Goal: Transaction & Acquisition: Purchase product/service

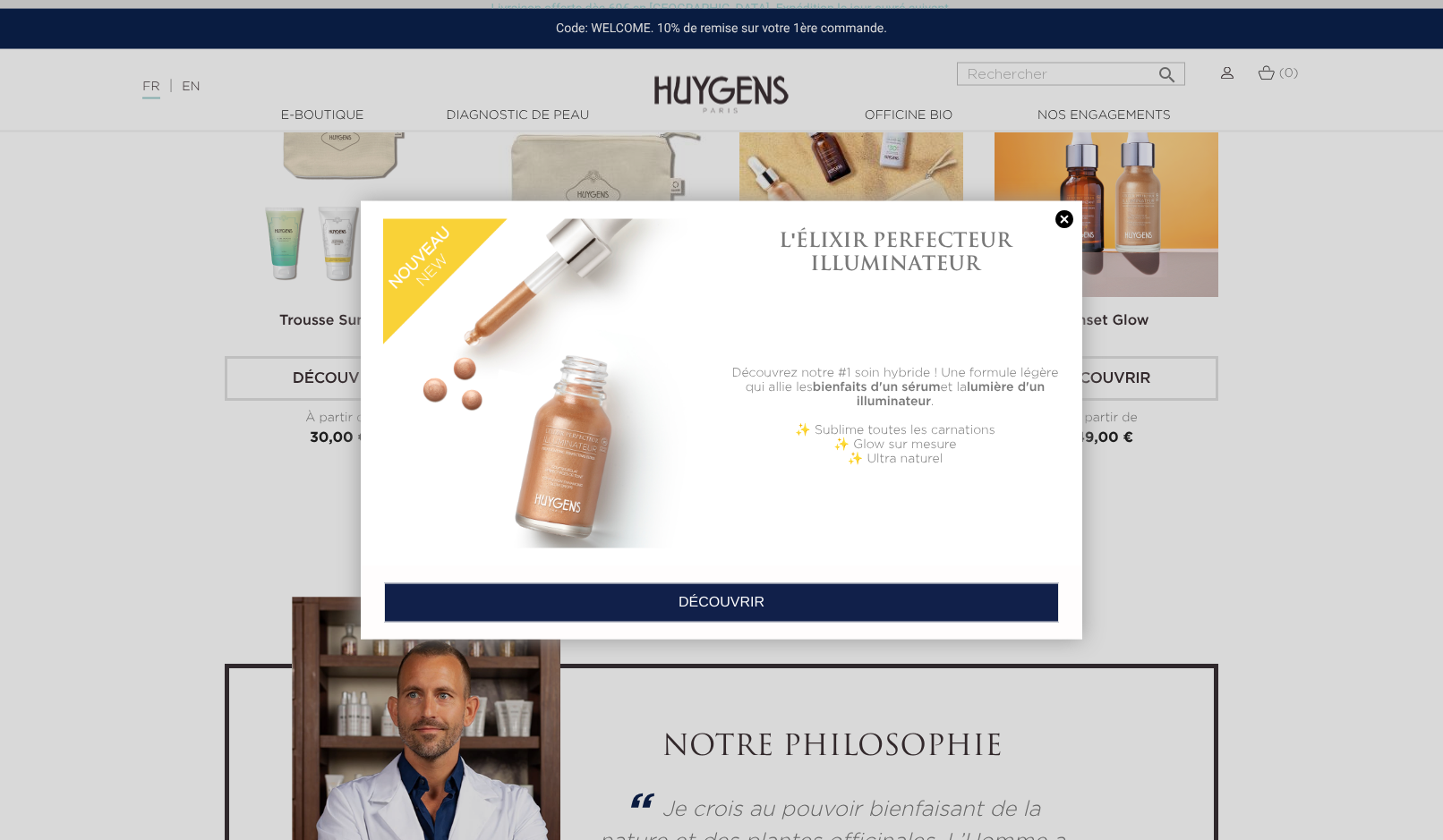
scroll to position [4472, 0]
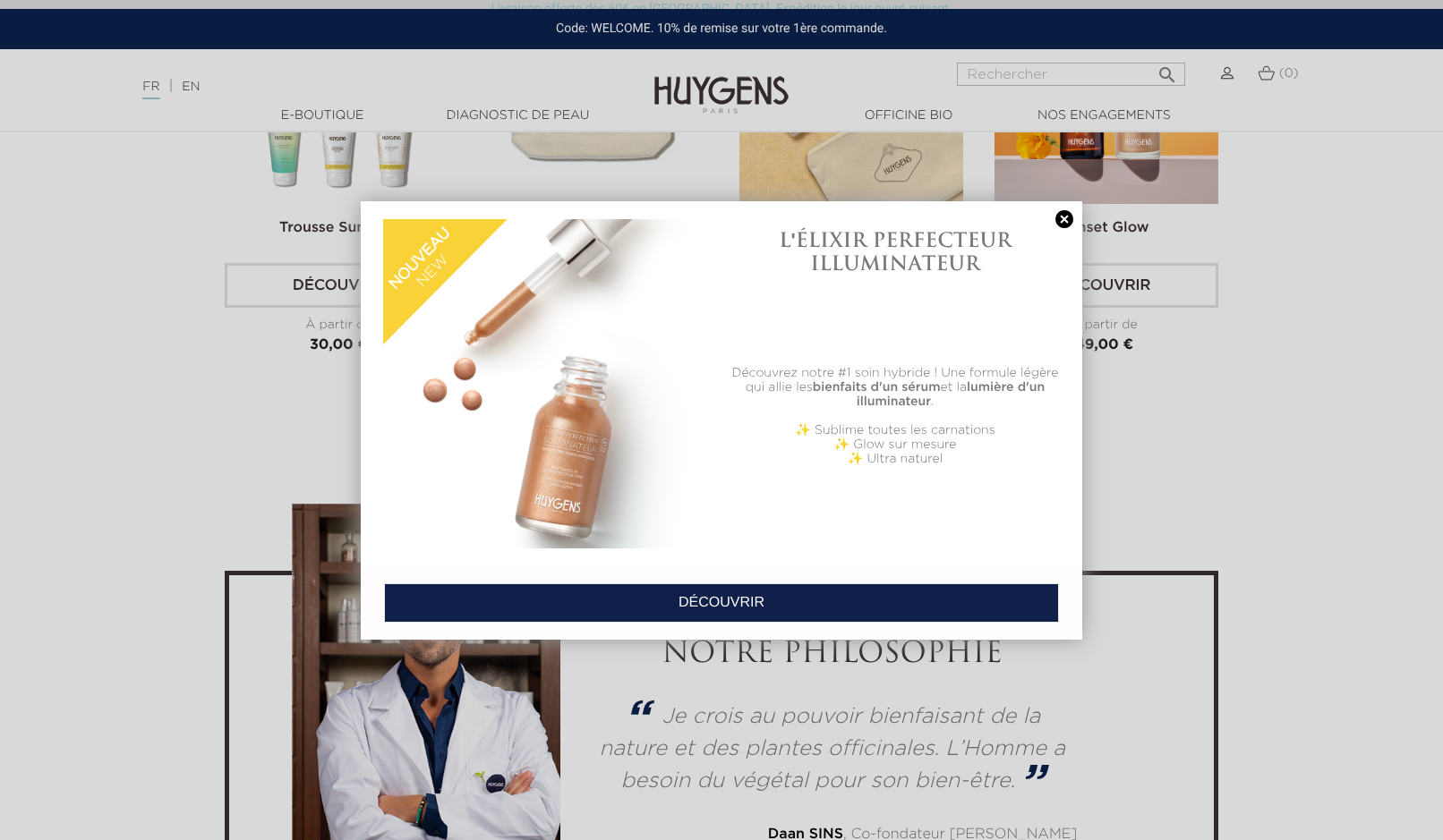
click at [1064, 221] on link at bounding box center [1064, 220] width 25 height 19
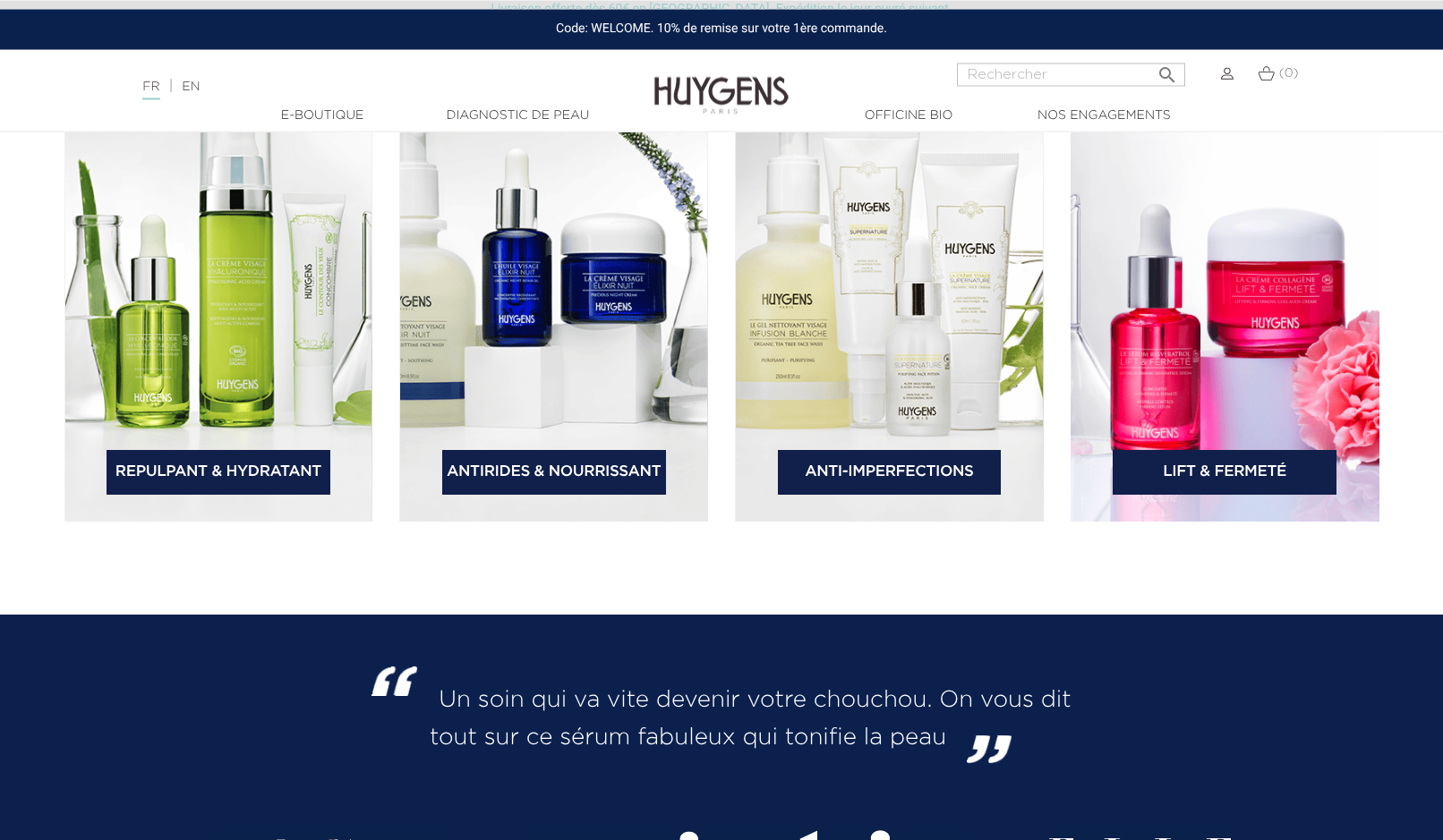
scroll to position [2829, 0]
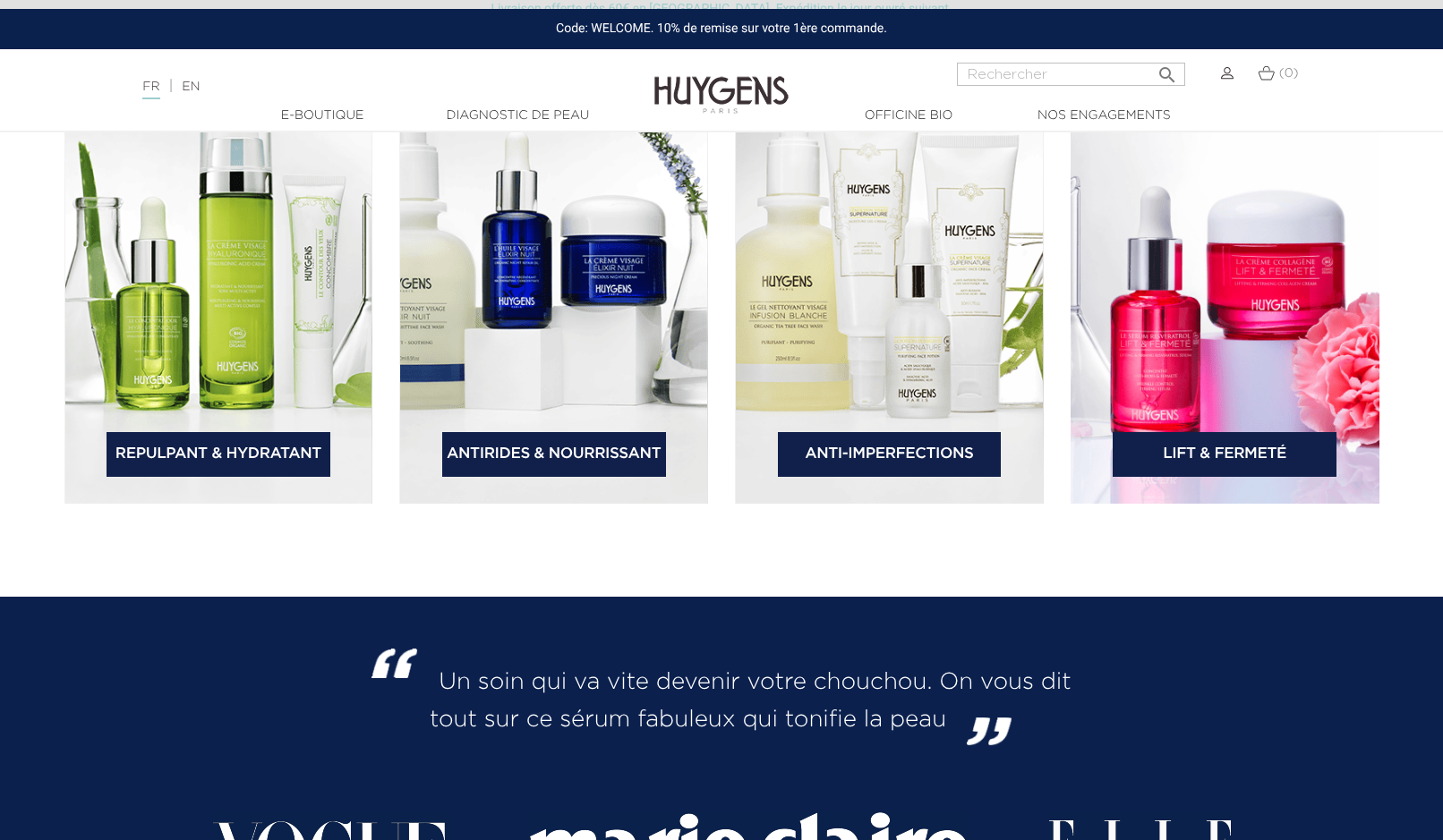
click at [589, 460] on link "Antirides & Nourrissant" at bounding box center [554, 454] width 224 height 45
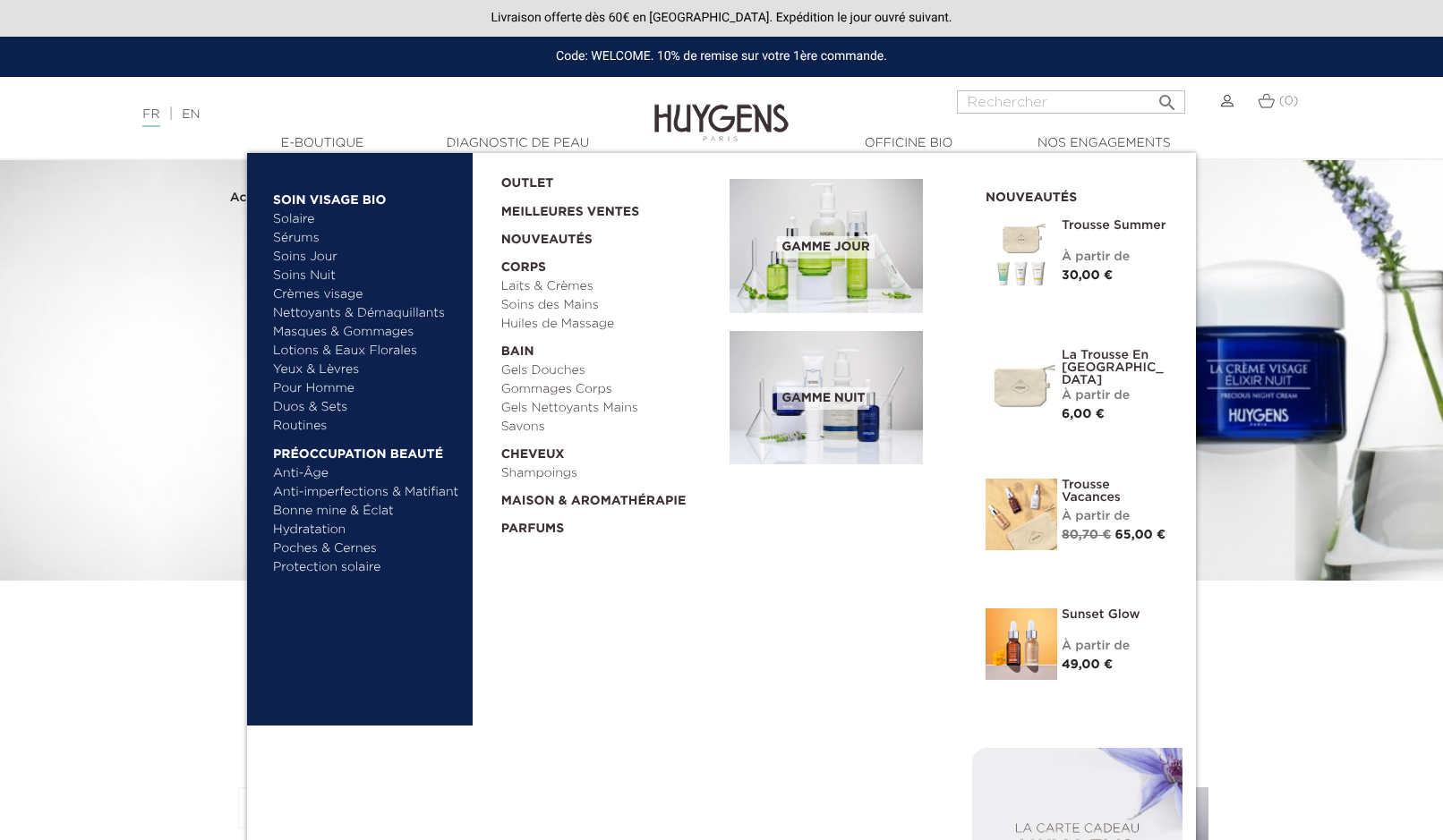
click at [558, 369] on link "Gels Douches" at bounding box center [610, 371] width 217 height 19
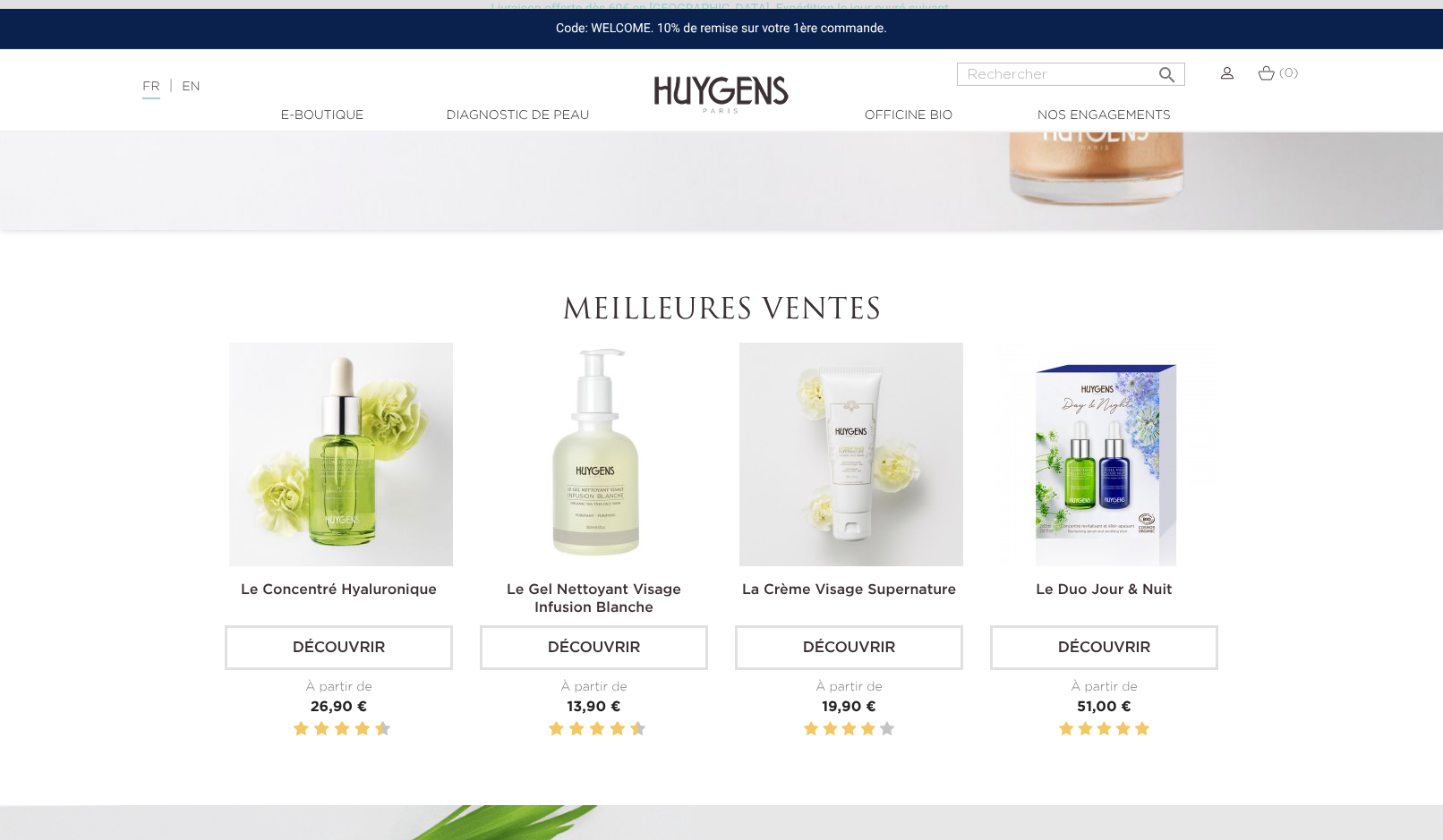
scroll to position [456, 0]
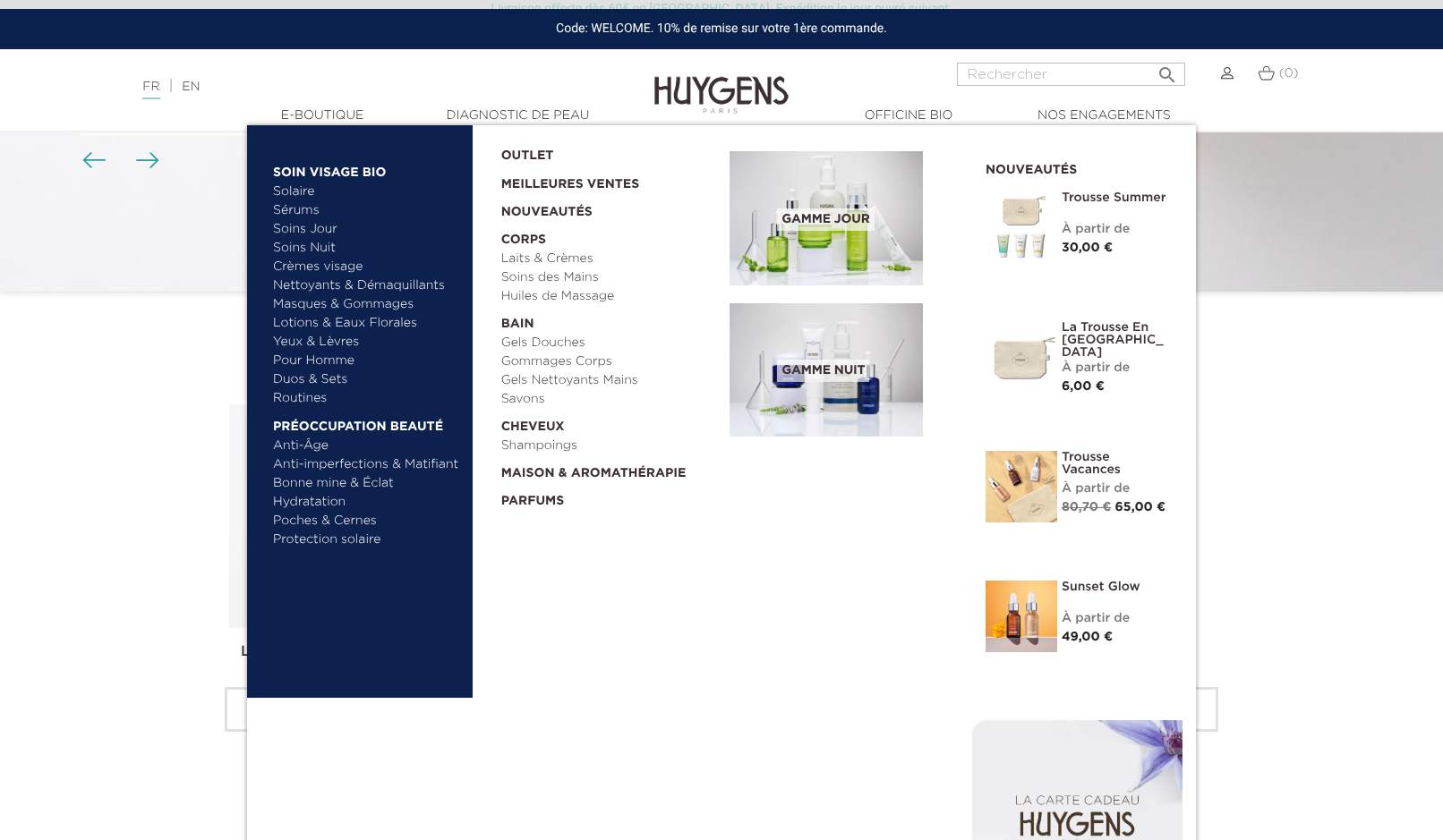
click at [790, 569] on div "  Soin Visage Bio [GEOGRAPHIC_DATA]  " at bounding box center [721, 530] width 949 height 810
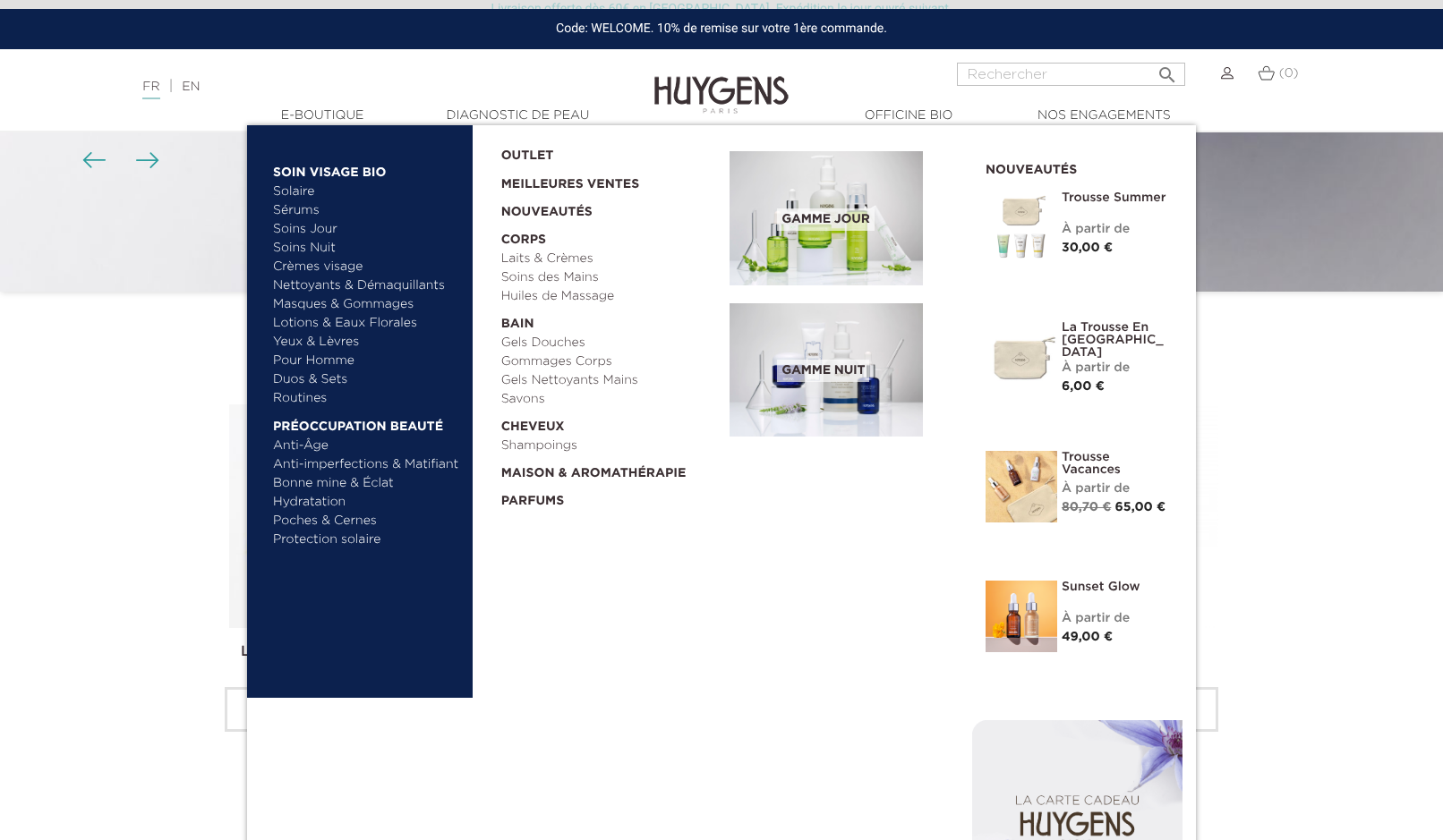
click at [560, 345] on link "Gels Douches" at bounding box center [610, 343] width 217 height 19
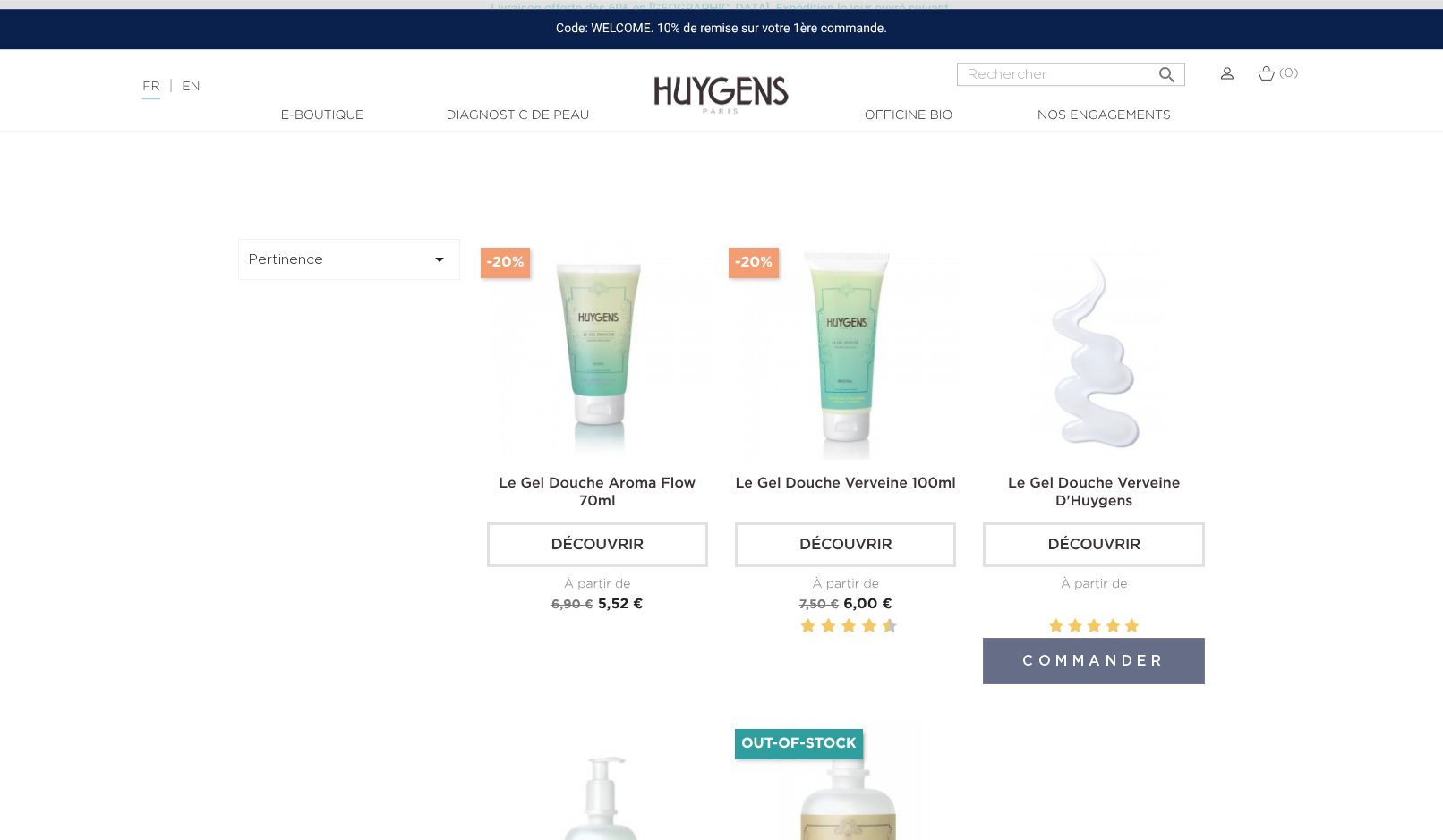
scroll to position [548, 0]
click at [1089, 533] on link "Découvrir" at bounding box center [1093, 546] width 221 height 45
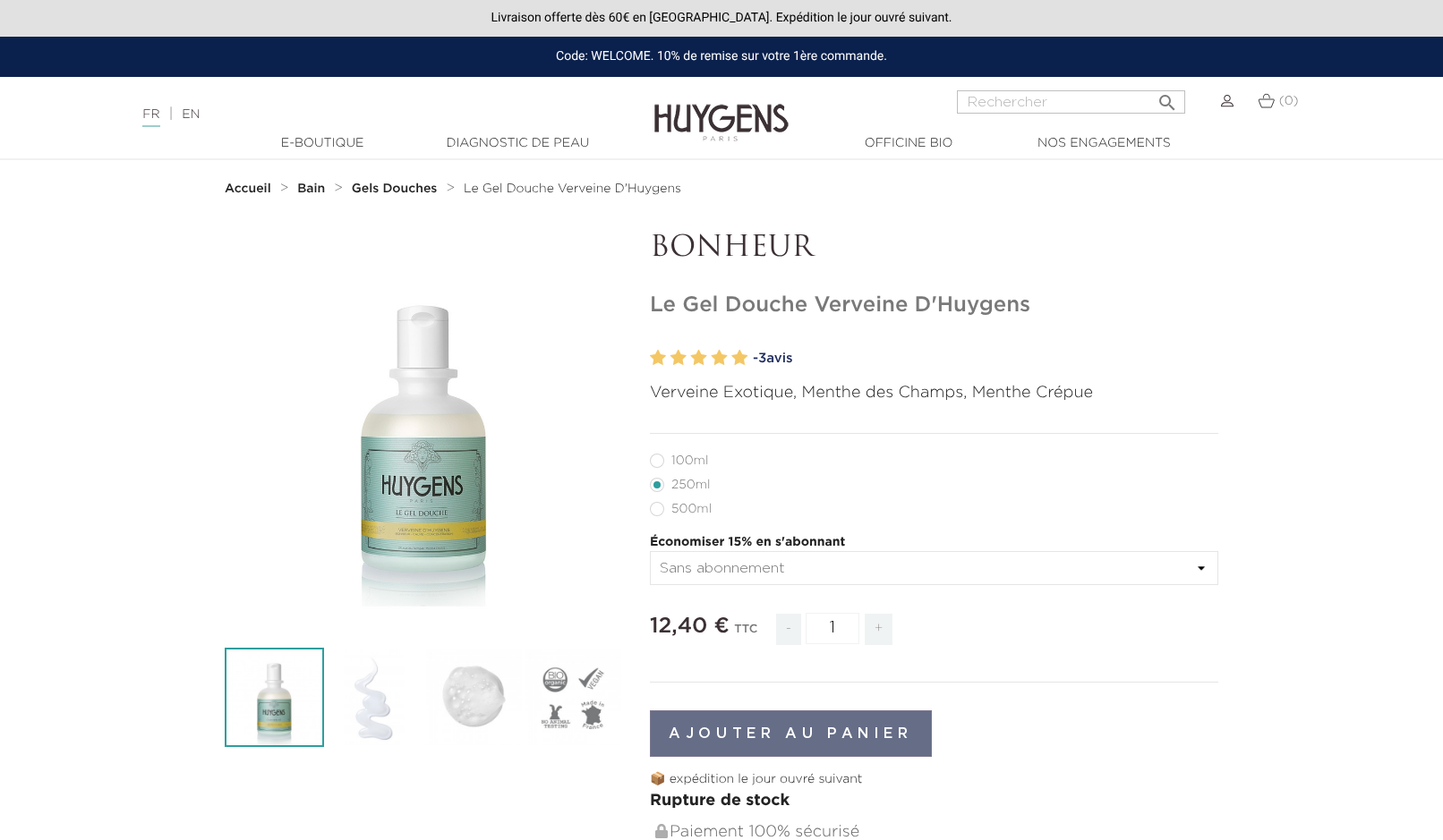
click at [657, 460] on label6"] "100ml" at bounding box center [690, 460] width 80 height 14
radio input "true"
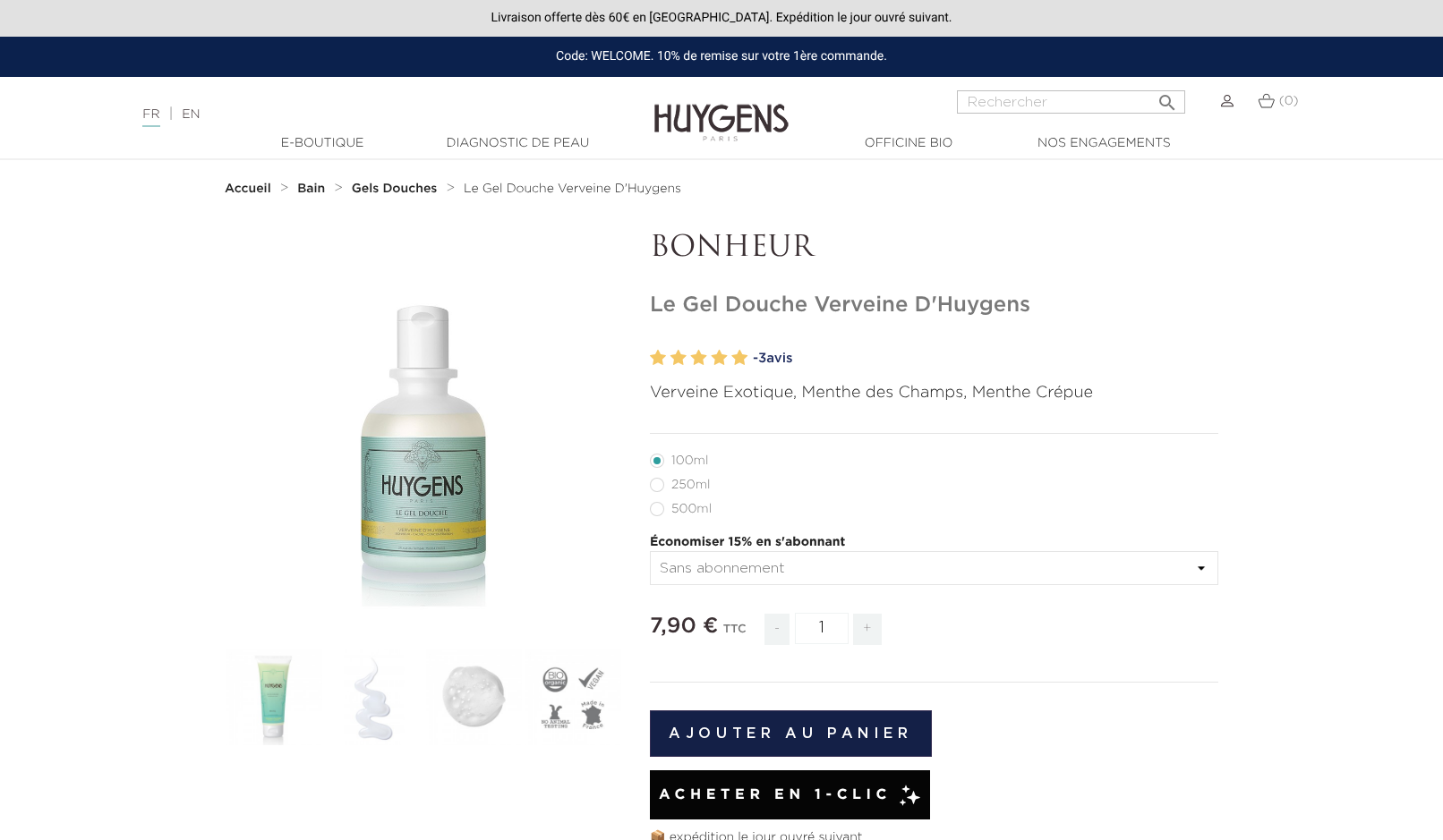
click at [794, 733] on button "Ajouter au panier" at bounding box center [792, 734] width 282 height 47
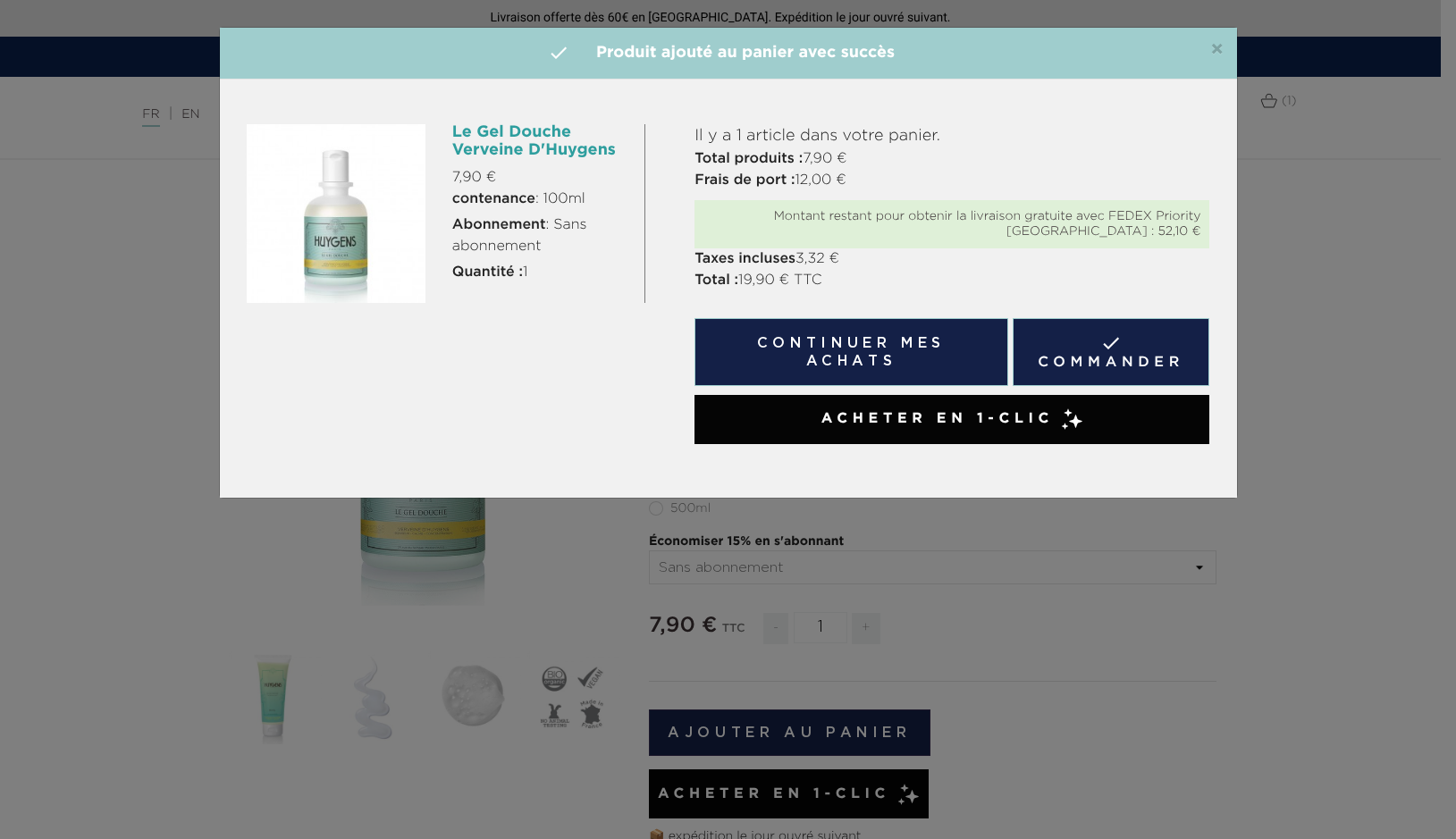
click at [1218, 49] on span "×" at bounding box center [1218, 51] width 14 height 22
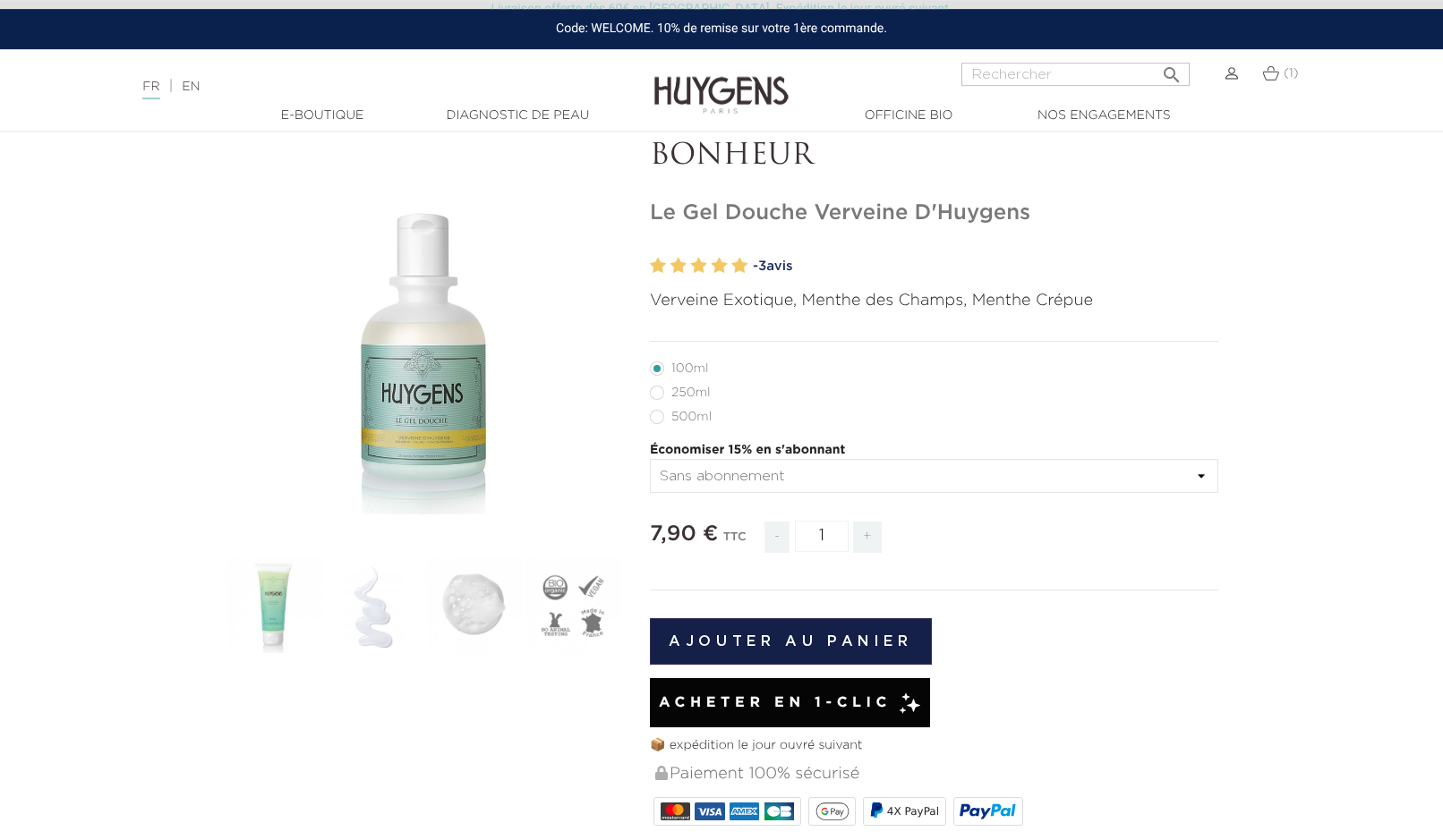
scroll to position [91, 0]
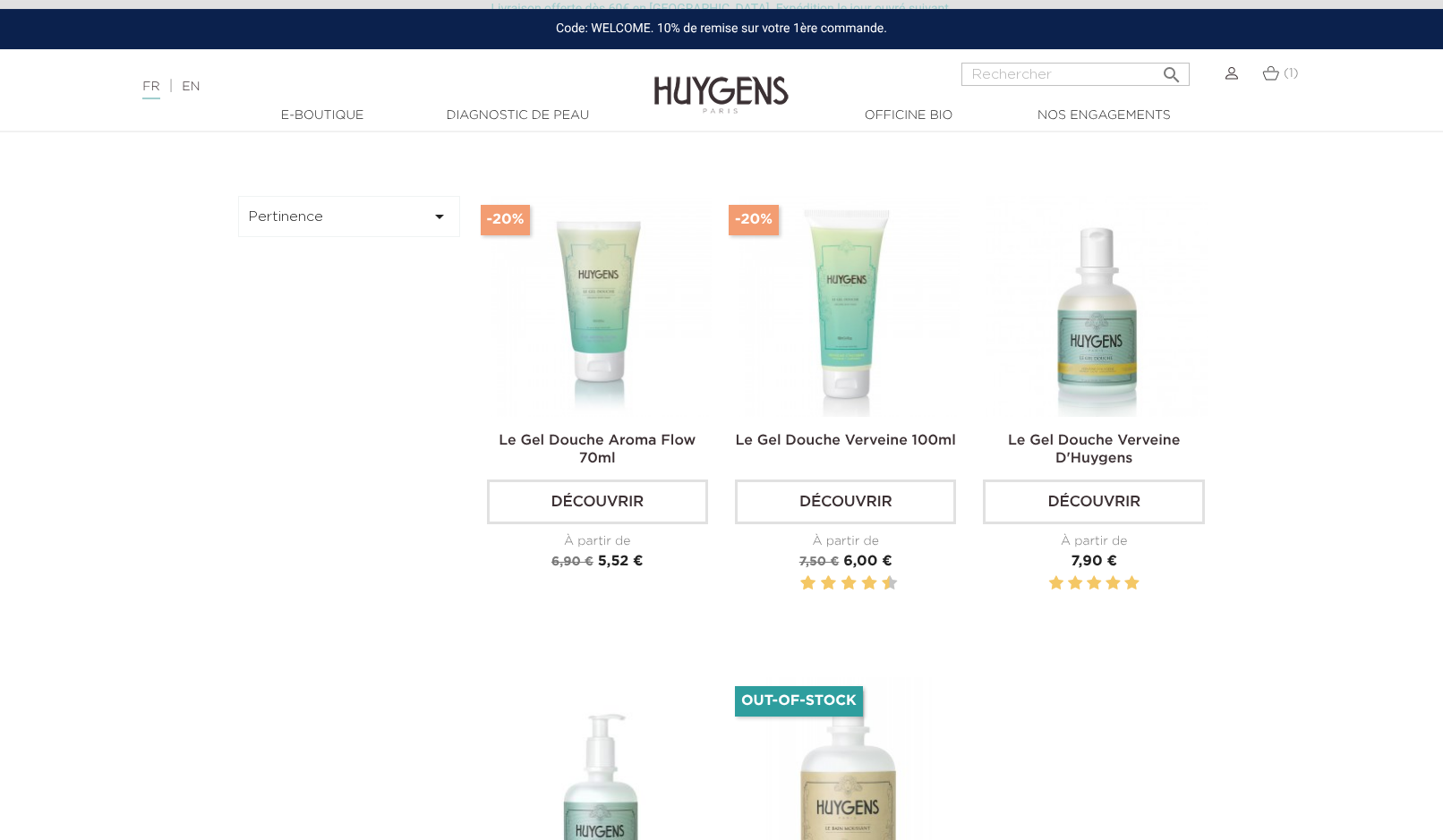
scroll to position [548, 0]
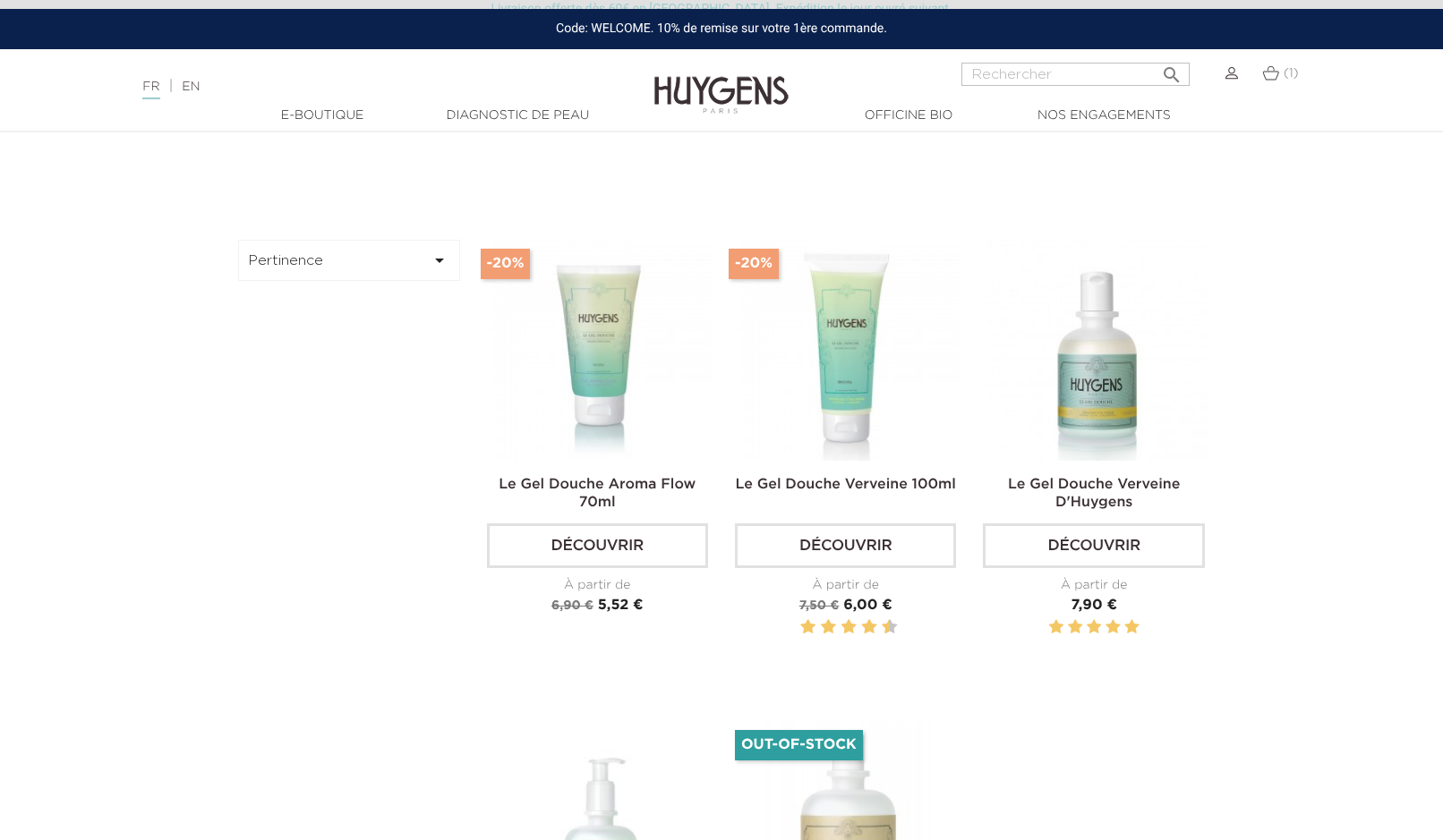
click at [1268, 74] on img at bounding box center [1270, 73] width 17 height 15
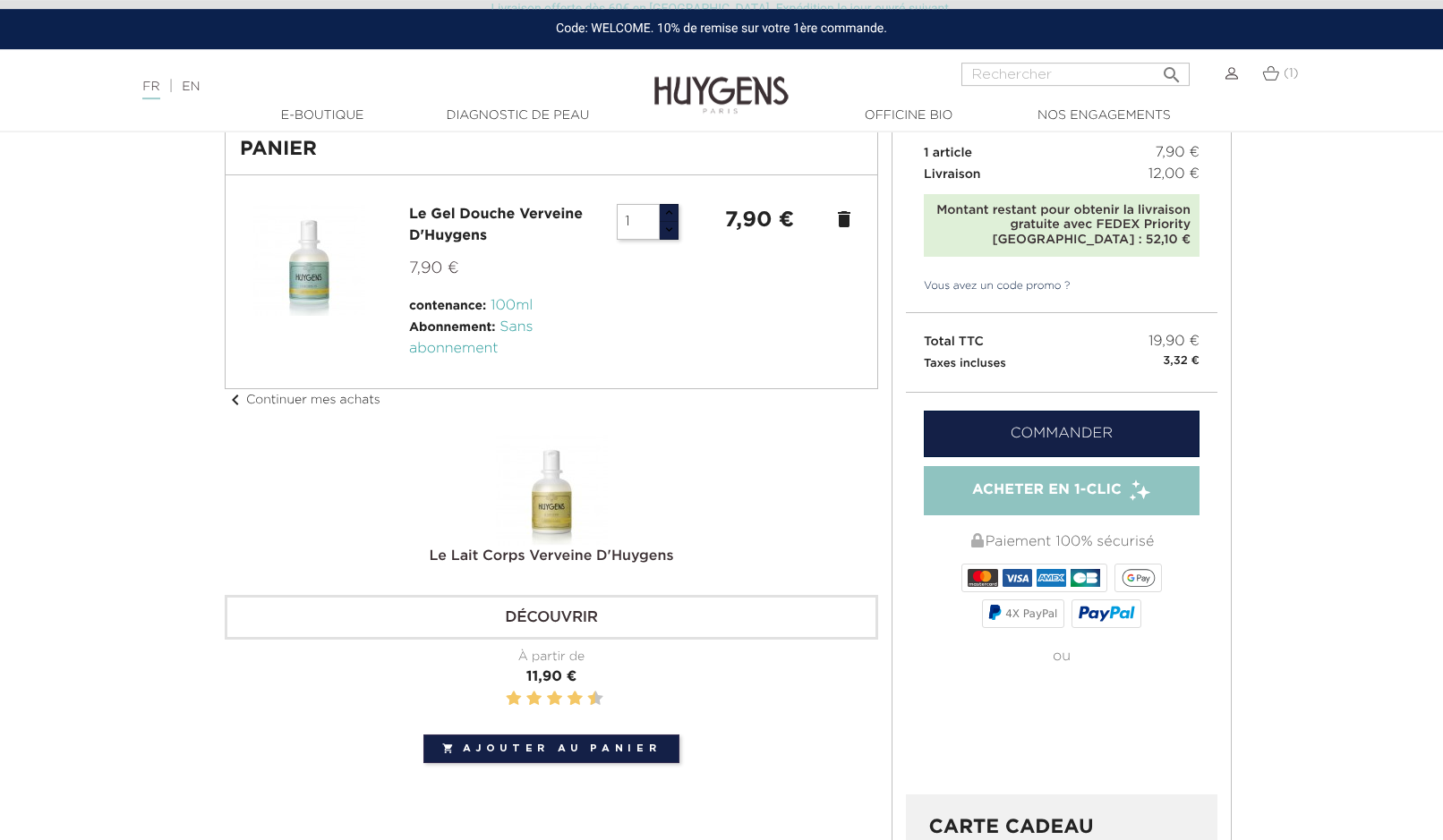
scroll to position [91, 0]
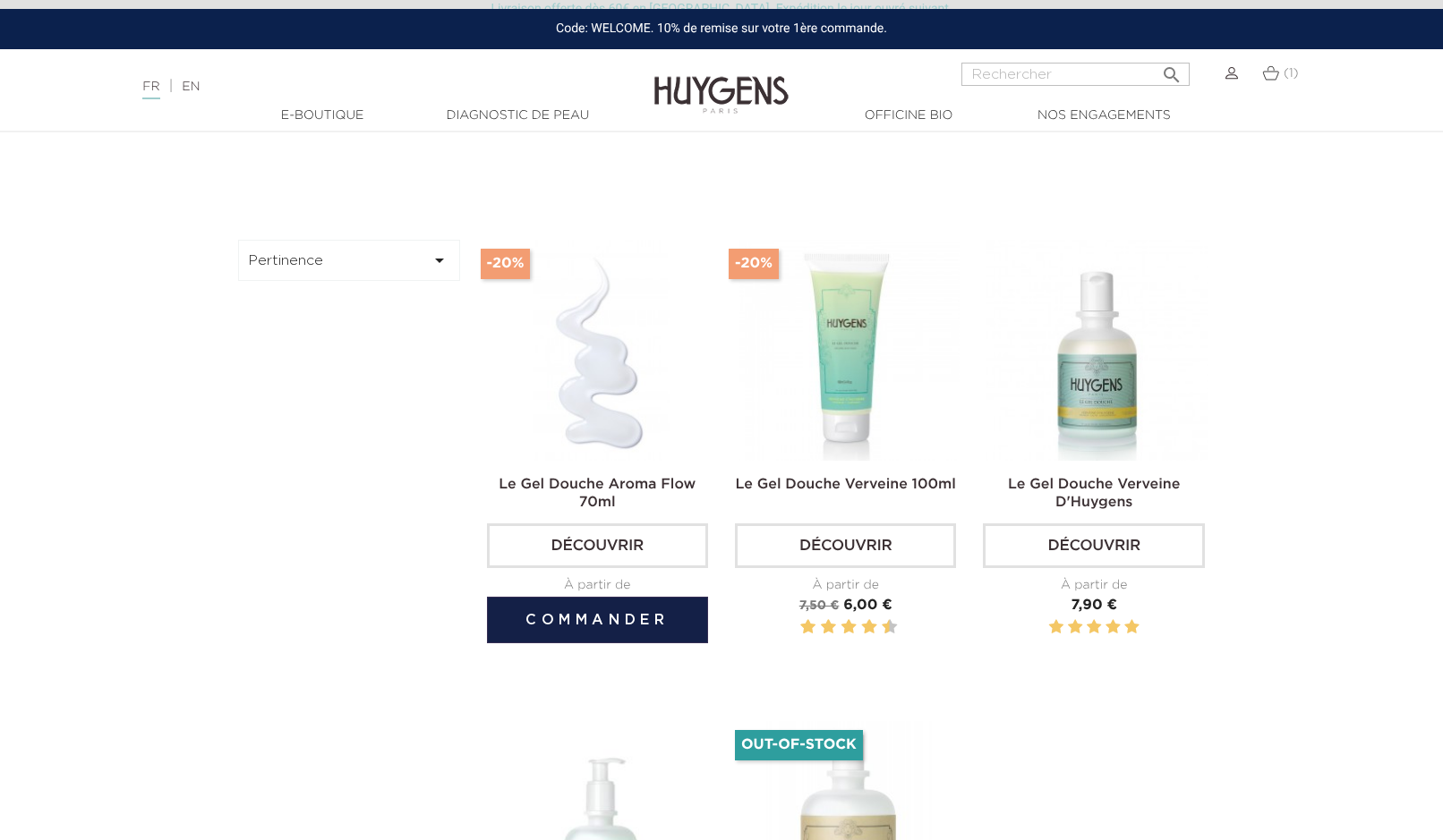
scroll to position [548, 0]
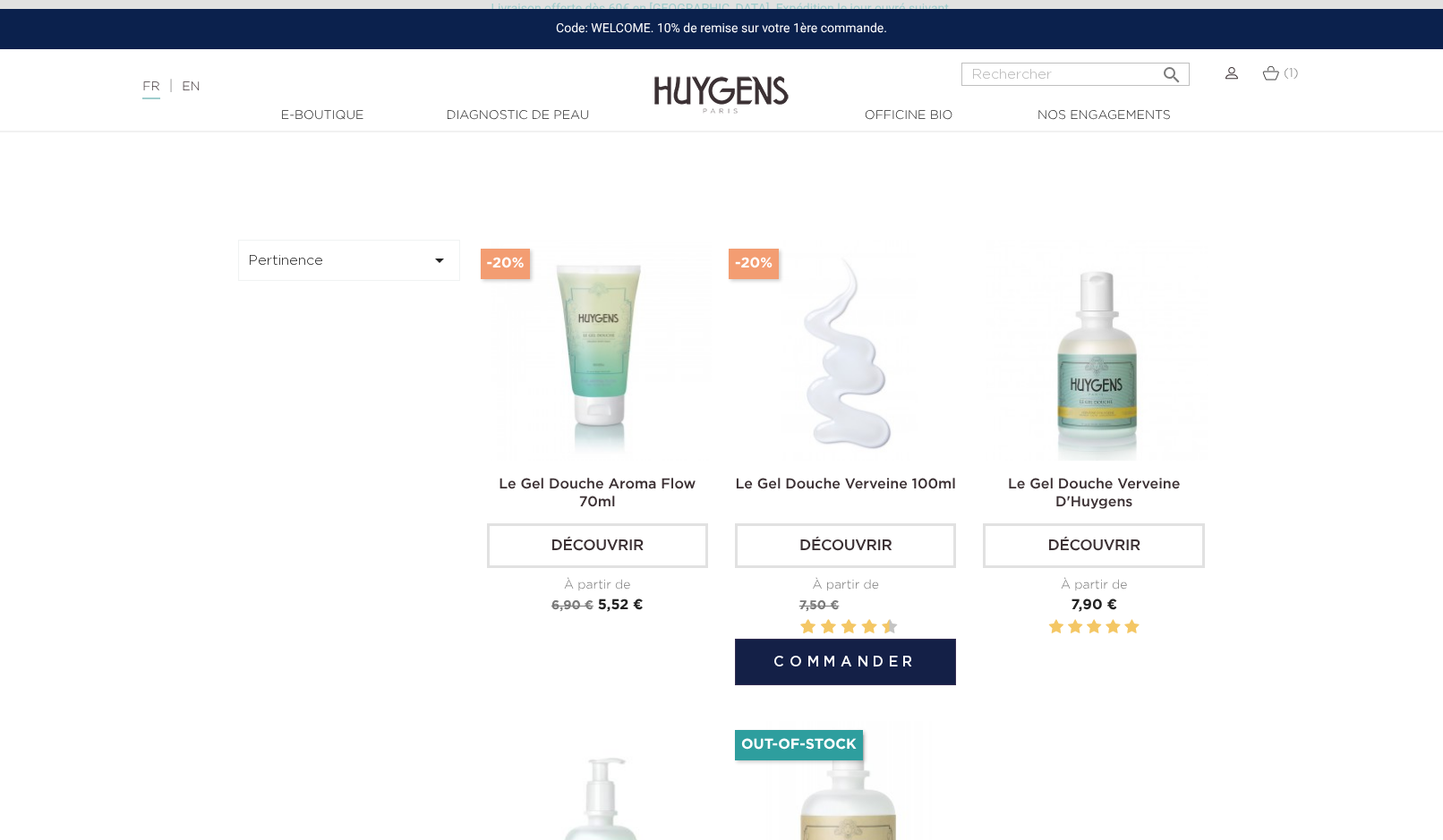
click at [847, 544] on link "Découvrir" at bounding box center [845, 546] width 221 height 45
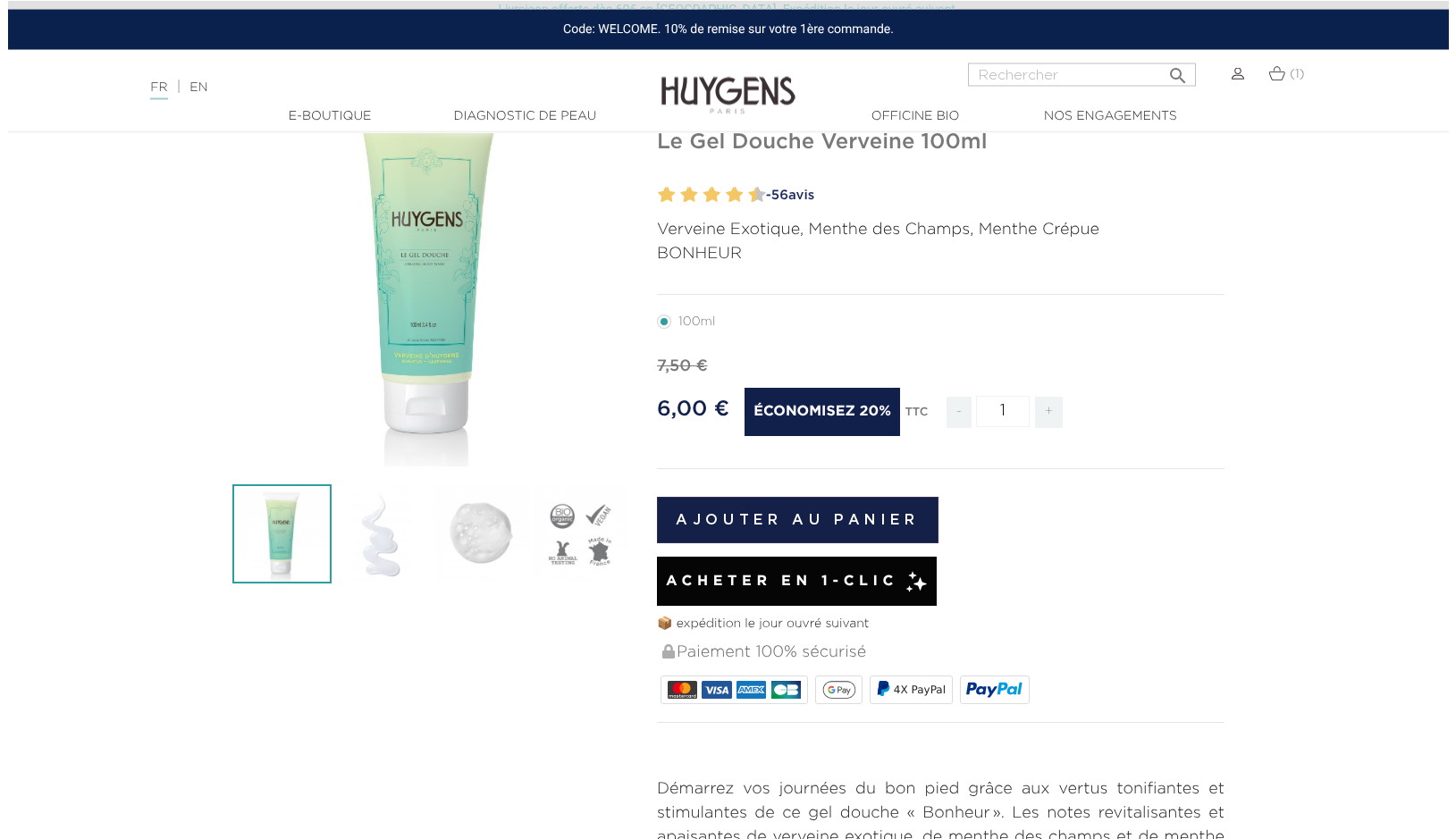
scroll to position [183, 0]
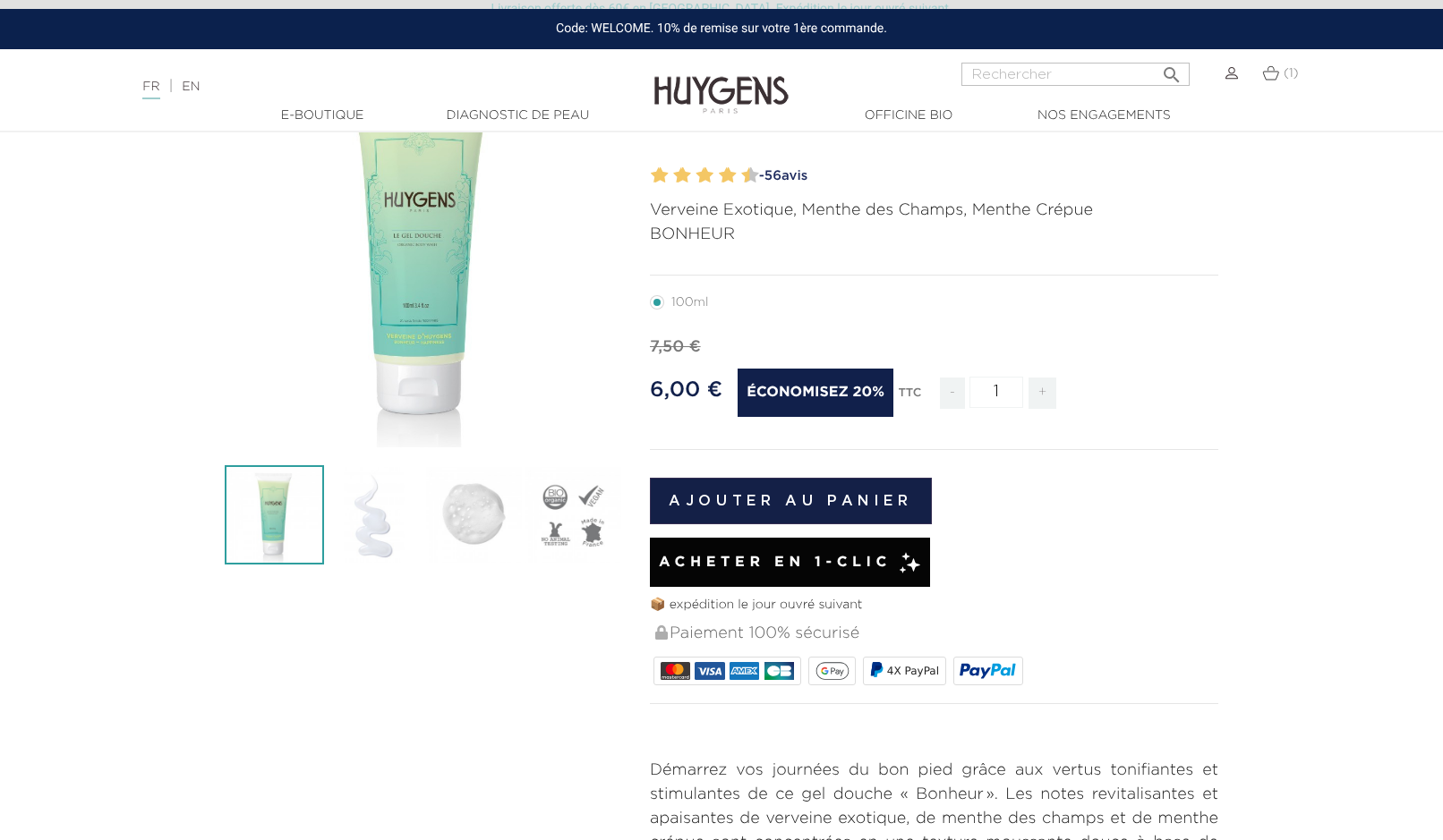
click at [773, 503] on button "Ajouter au panier" at bounding box center [792, 501] width 282 height 47
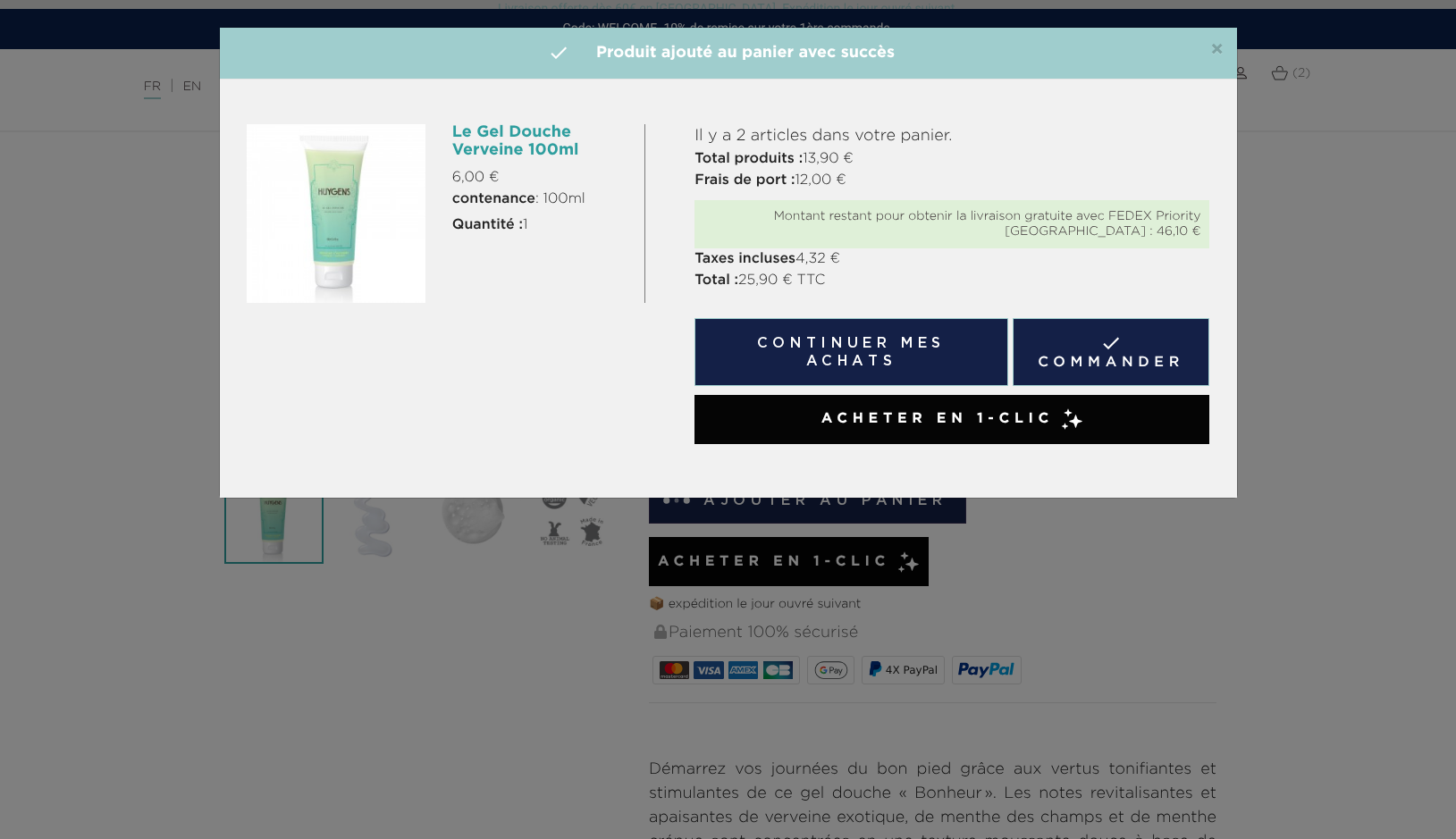
click at [1078, 353] on link " Commander" at bounding box center [1111, 351] width 198 height 68
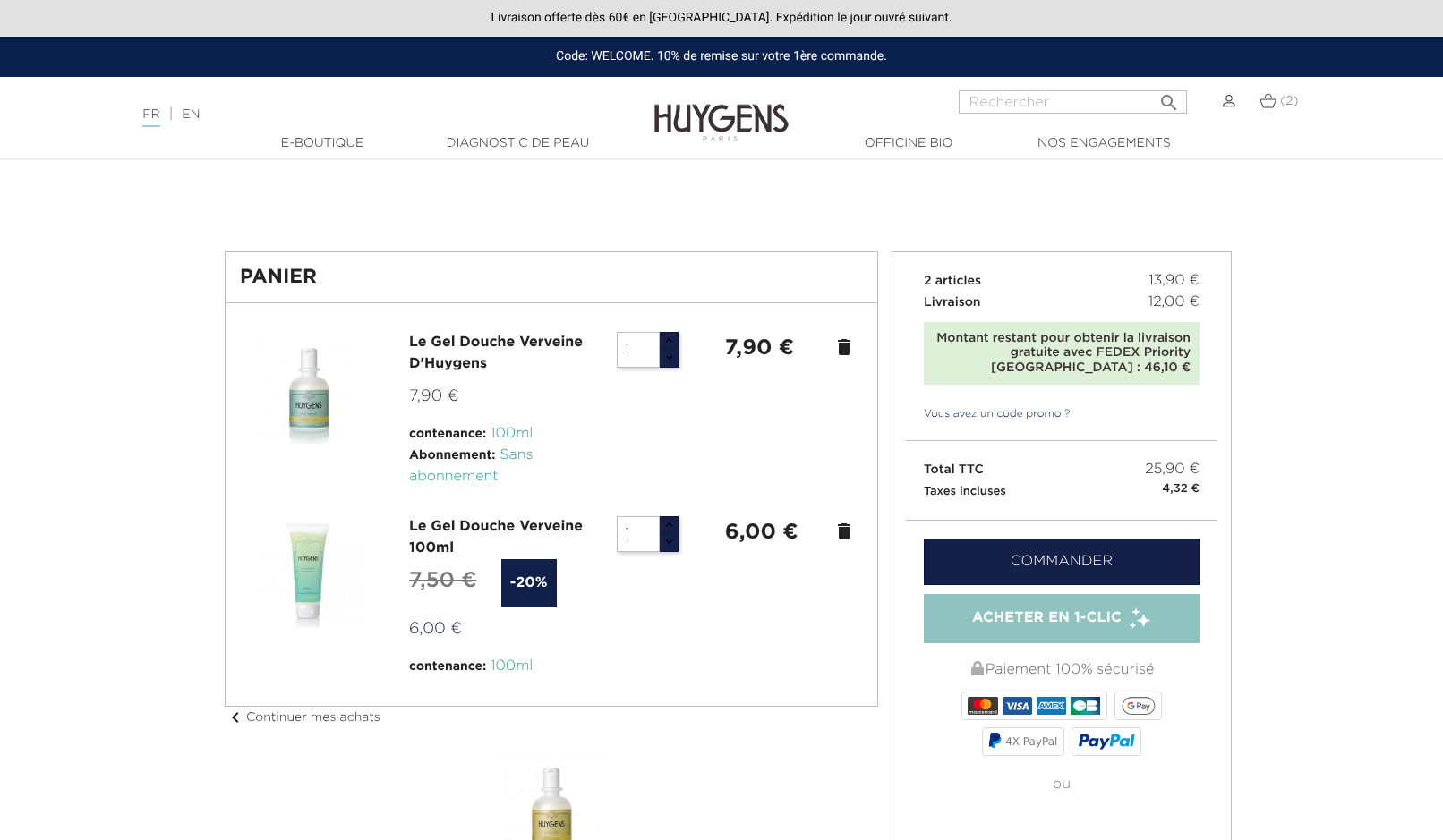
click at [845, 350] on icon "delete" at bounding box center [844, 347] width 22 height 22
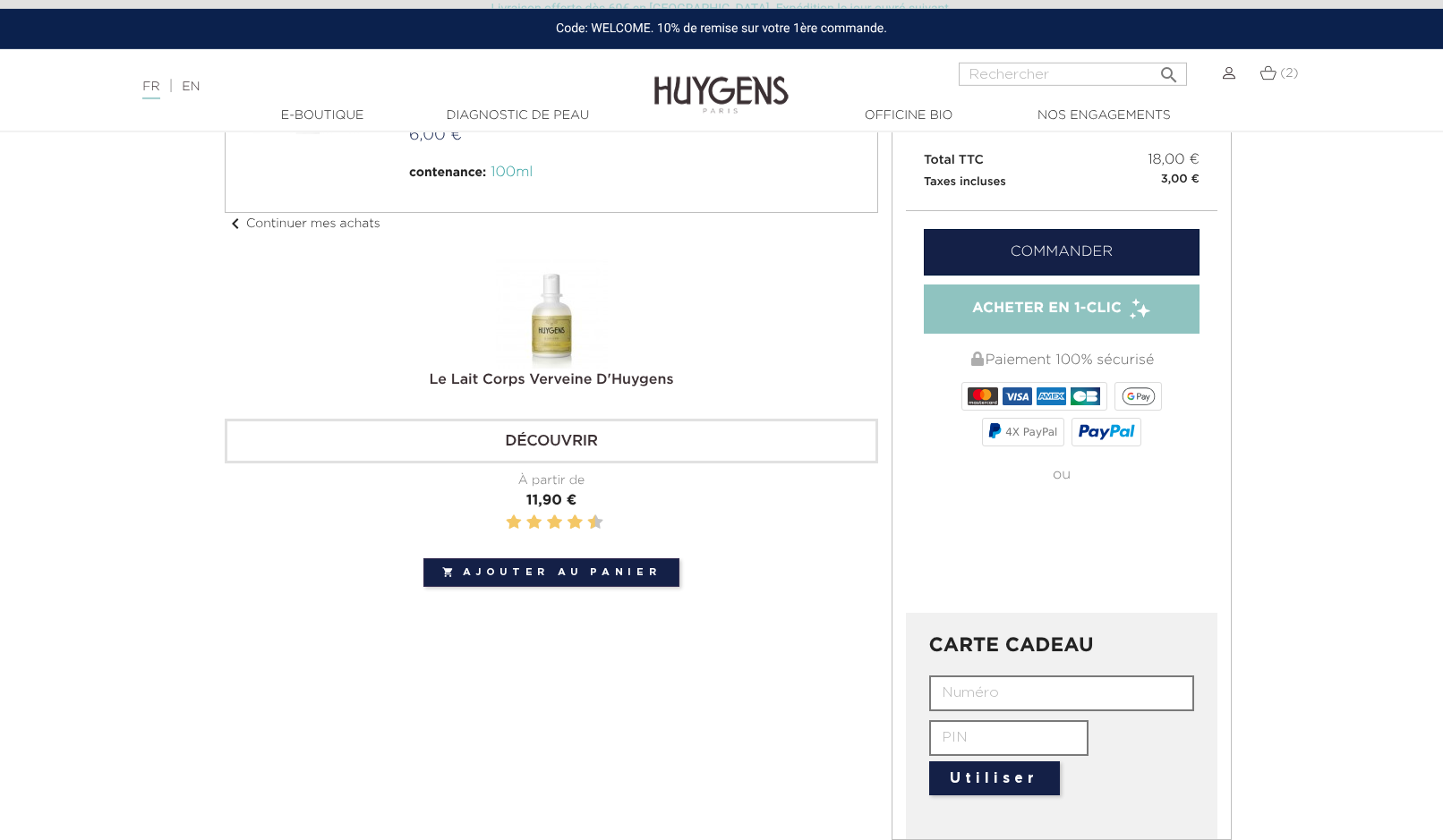
scroll to position [365, 0]
